Goal: Find specific page/section: Find specific page/section

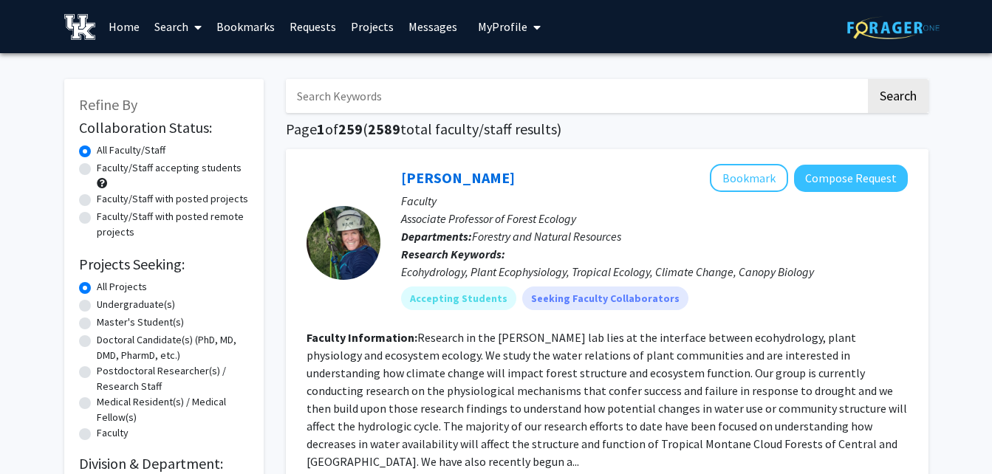
click at [324, 18] on link "Requests" at bounding box center [312, 27] width 61 height 52
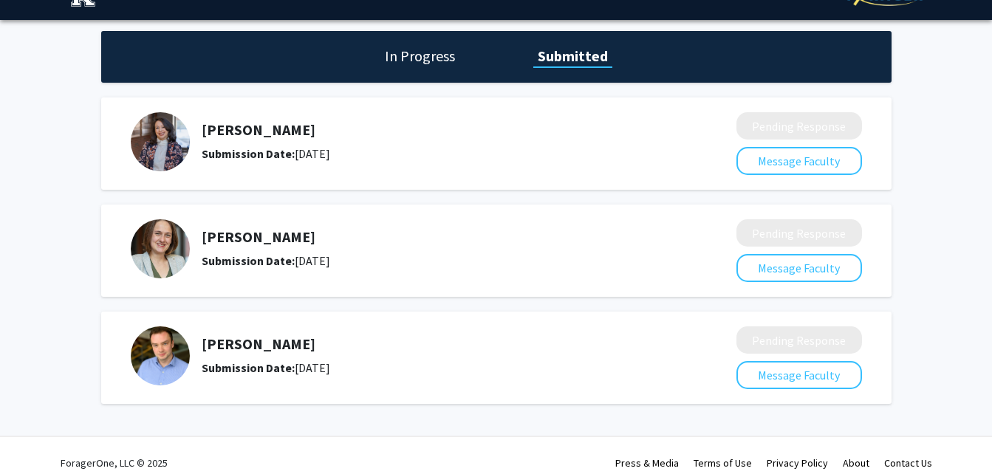
scroll to position [34, 0]
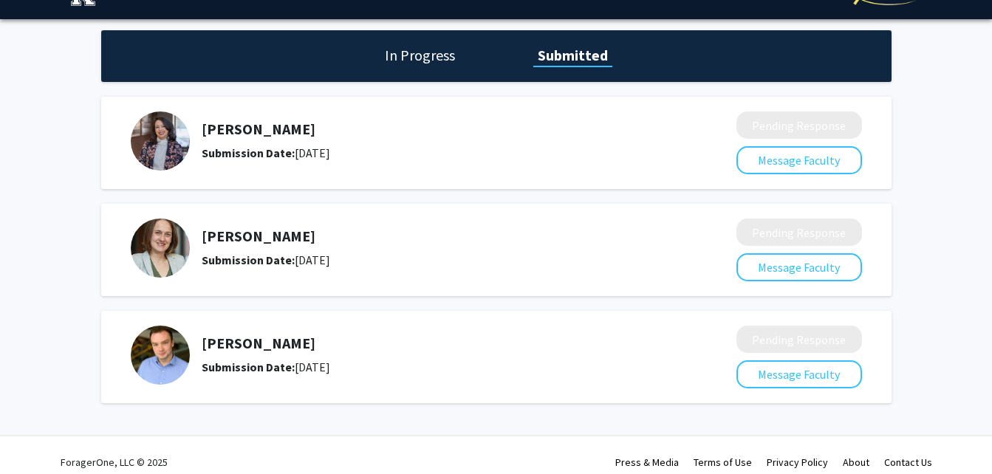
click at [157, 149] on img at bounding box center [160, 141] width 59 height 59
click at [279, 126] on h5 "[PERSON_NAME]" at bounding box center [430, 129] width 457 height 18
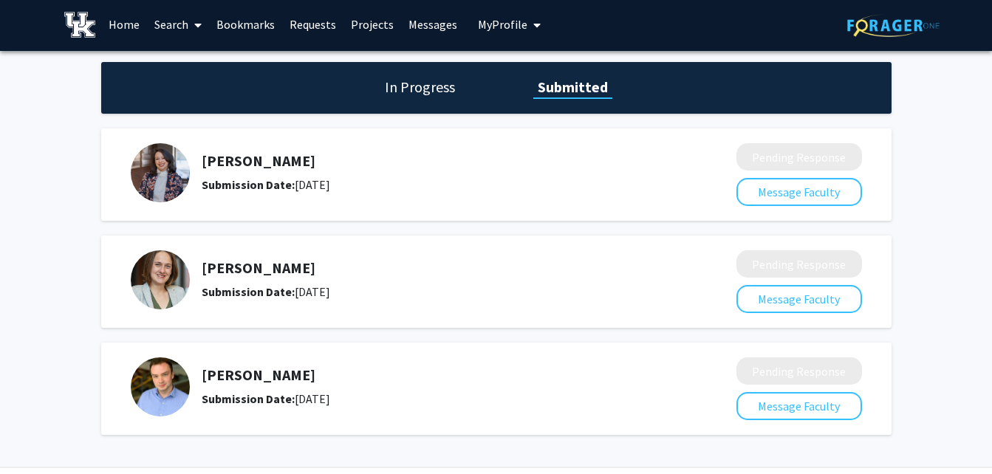
scroll to position [0, 0]
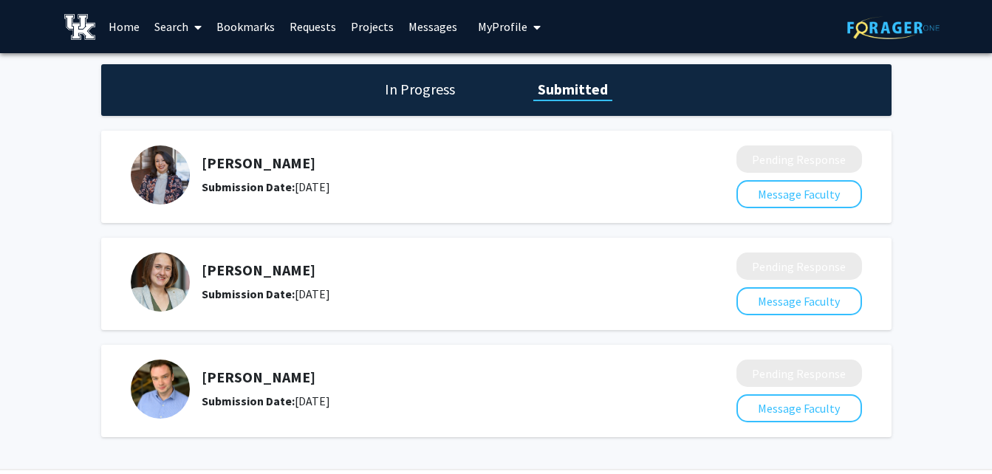
click at [366, 20] on link "Projects" at bounding box center [373, 27] width 58 height 52
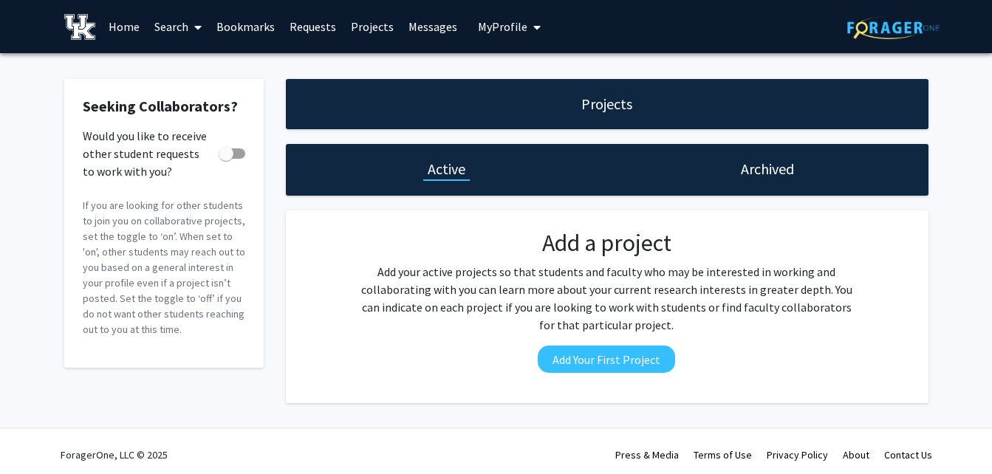
click at [438, 22] on link "Messages" at bounding box center [433, 27] width 64 height 52
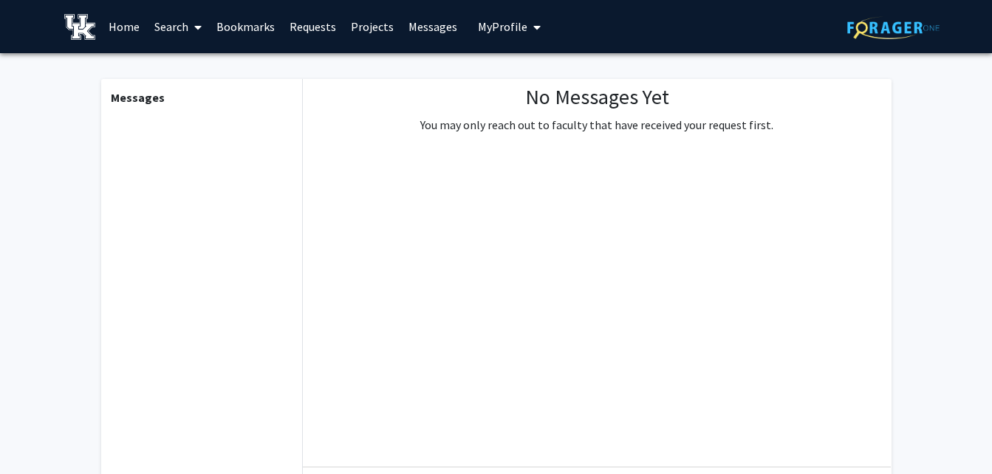
click at [248, 23] on link "Bookmarks" at bounding box center [245, 27] width 73 height 52
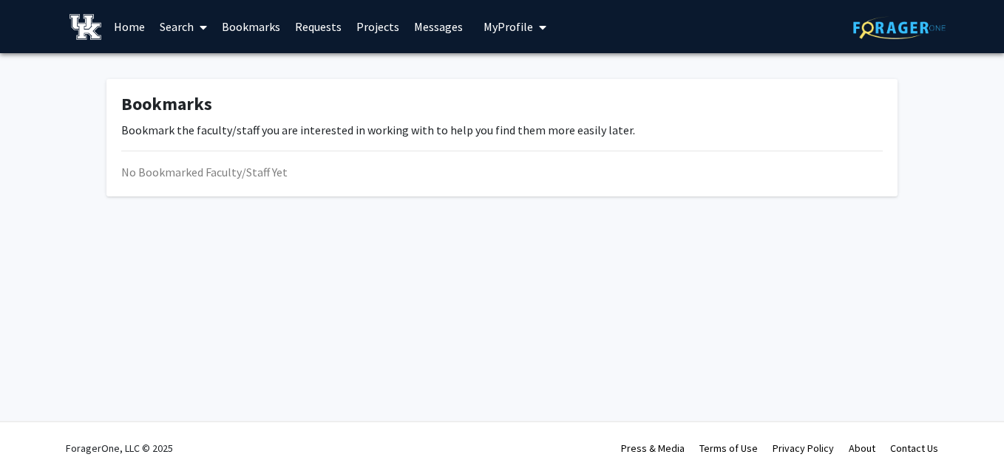
click at [330, 22] on link "Requests" at bounding box center [317, 27] width 61 height 52
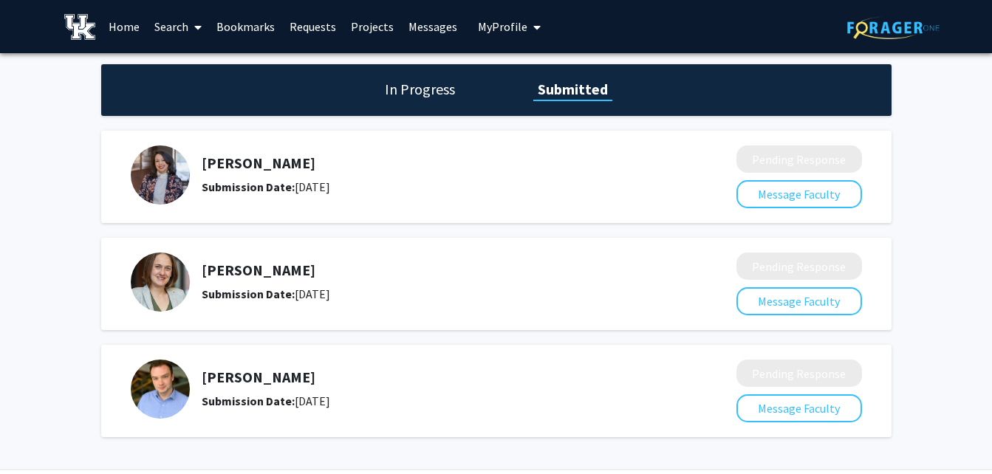
drag, startPoint x: 201, startPoint y: 162, endPoint x: 361, endPoint y: 166, distance: 160.4
click at [361, 166] on h5 "[PERSON_NAME]" at bounding box center [430, 163] width 457 height 18
copy h5 "[PERSON_NAME]"
click at [141, 28] on link "Home" at bounding box center [124, 27] width 46 height 52
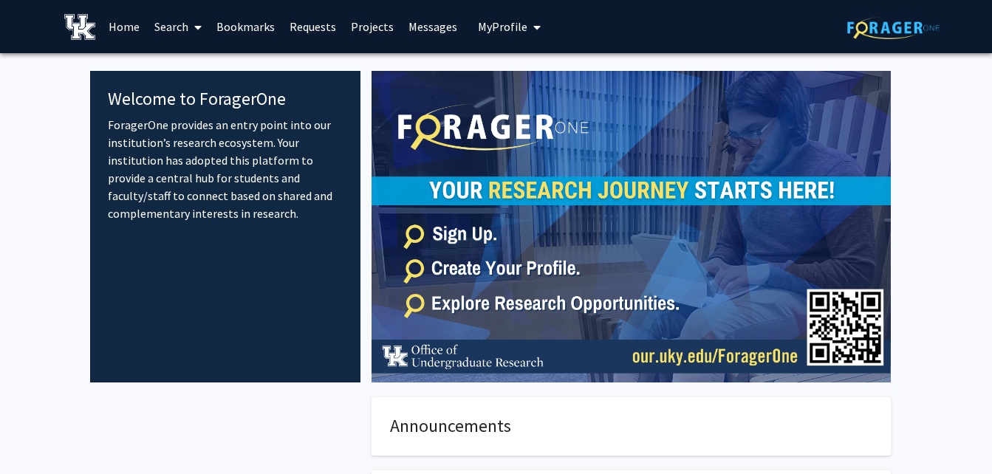
click at [172, 23] on link "Search" at bounding box center [178, 27] width 62 height 52
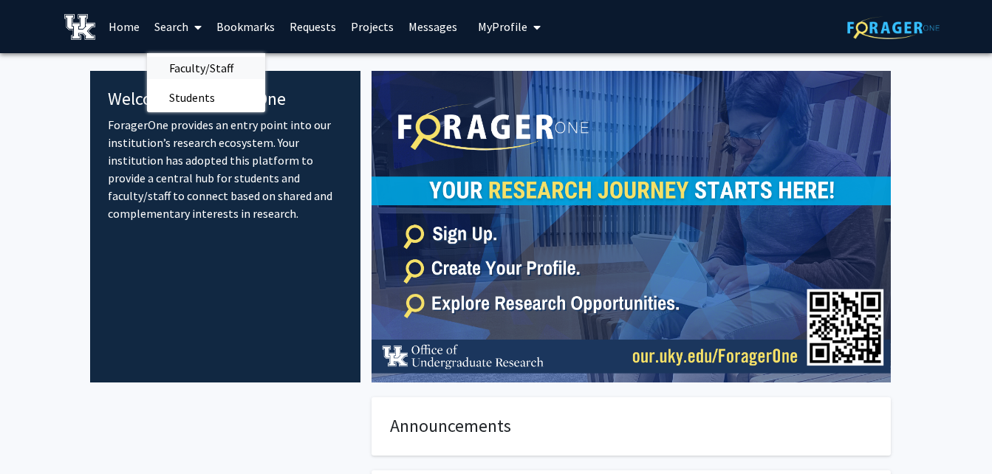
click at [185, 66] on span "Faculty/Staff" at bounding box center [201, 68] width 109 height 30
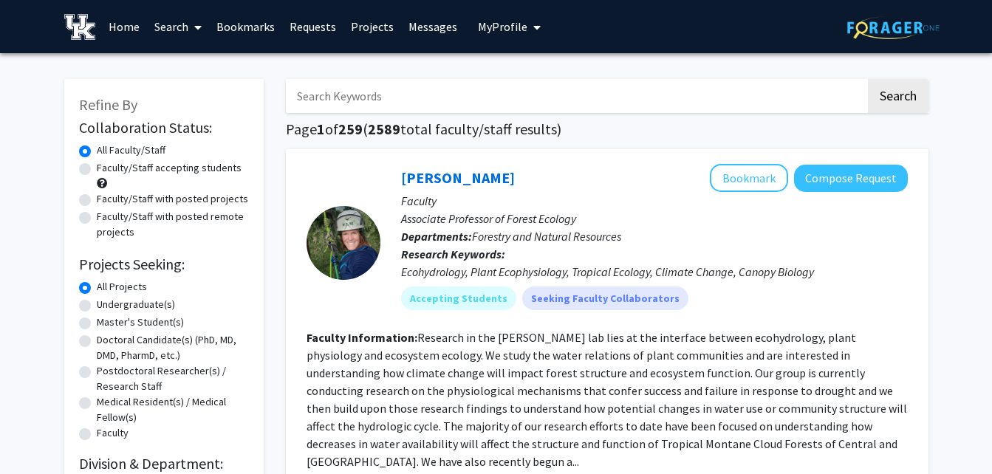
click at [329, 96] on input "Search Keywords" at bounding box center [576, 96] width 580 height 34
paste input "[PERSON_NAME]"
type input "[PERSON_NAME]"
click at [868, 79] on button "Search" at bounding box center [898, 96] width 61 height 34
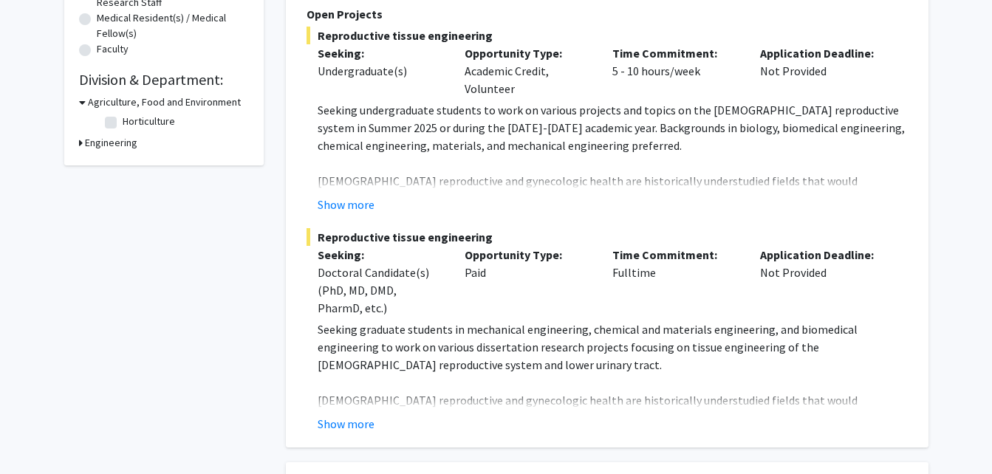
scroll to position [385, 0]
click at [355, 195] on button "Show more" at bounding box center [346, 204] width 57 height 18
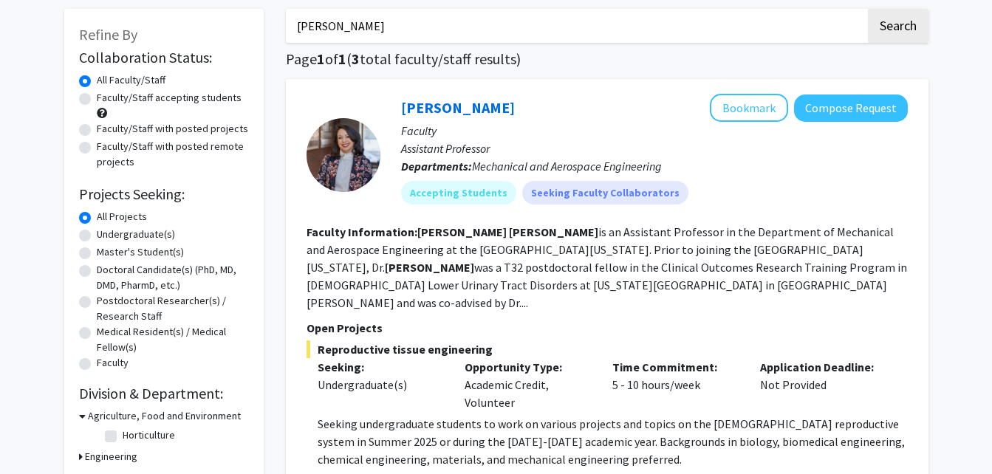
scroll to position [0, 0]
